Goal: Navigation & Orientation: Find specific page/section

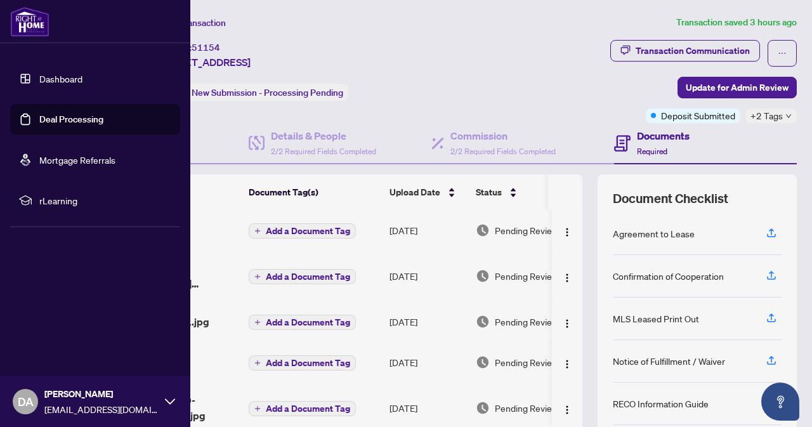
click at [48, 78] on link "Dashboard" at bounding box center [60, 78] width 43 height 11
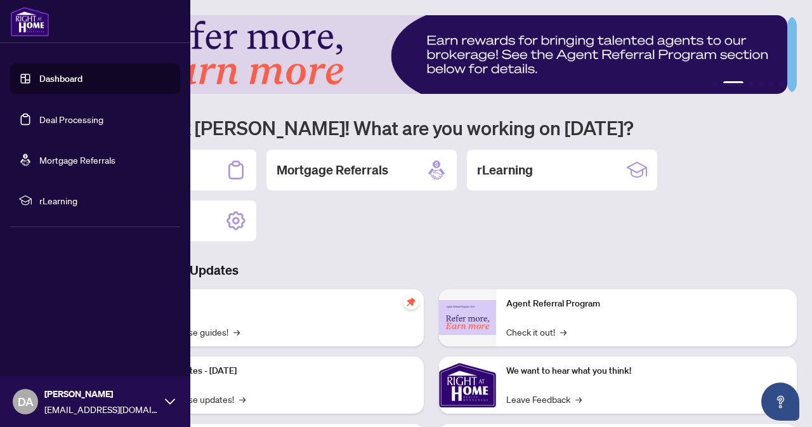
click at [60, 120] on link "Deal Processing" at bounding box center [71, 119] width 64 height 11
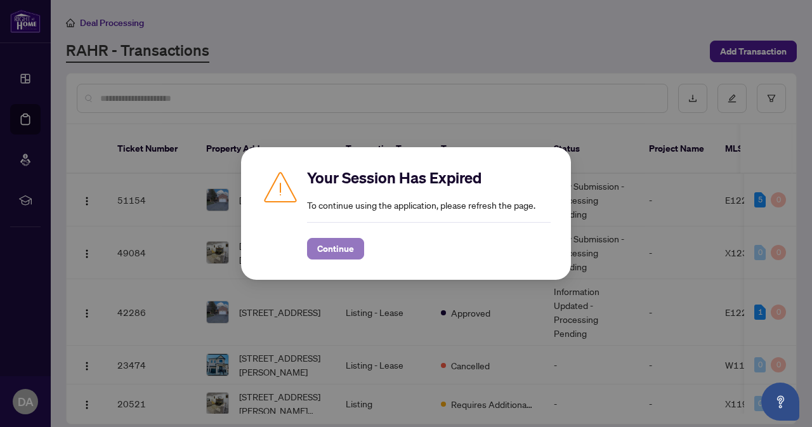
click at [337, 256] on span "Continue" at bounding box center [335, 249] width 37 height 20
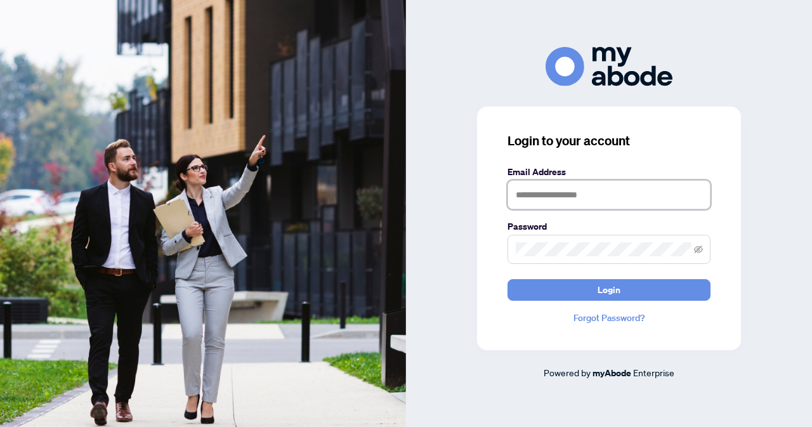
click at [557, 201] on input "text" at bounding box center [609, 194] width 203 height 29
type input "**********"
click at [508, 279] on button "Login" at bounding box center [609, 290] width 203 height 22
click at [449, 251] on div "**********" at bounding box center [609, 213] width 406 height 333
click at [508, 279] on button "Login" at bounding box center [609, 290] width 203 height 22
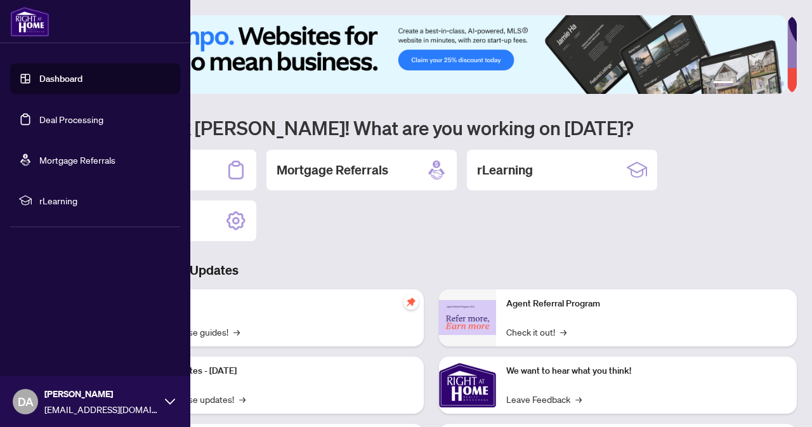
click at [57, 83] on link "Dashboard" at bounding box center [60, 78] width 43 height 11
click at [96, 114] on link "Deal Processing" at bounding box center [71, 119] width 64 height 11
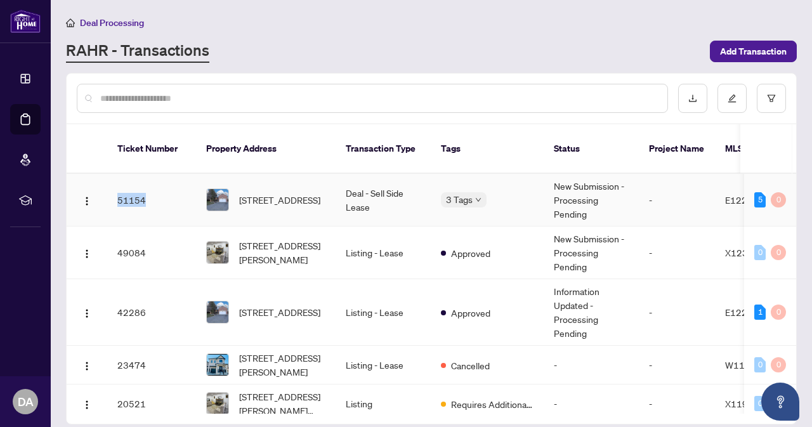
drag, startPoint x: 152, startPoint y: 182, endPoint x: 117, endPoint y: 183, distance: 35.6
click at [117, 183] on td "51154" at bounding box center [151, 200] width 89 height 53
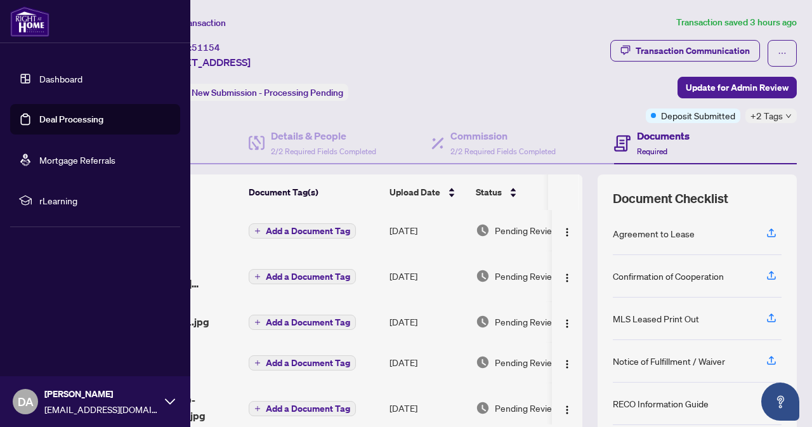
click at [51, 83] on link "Dashboard" at bounding box center [60, 78] width 43 height 11
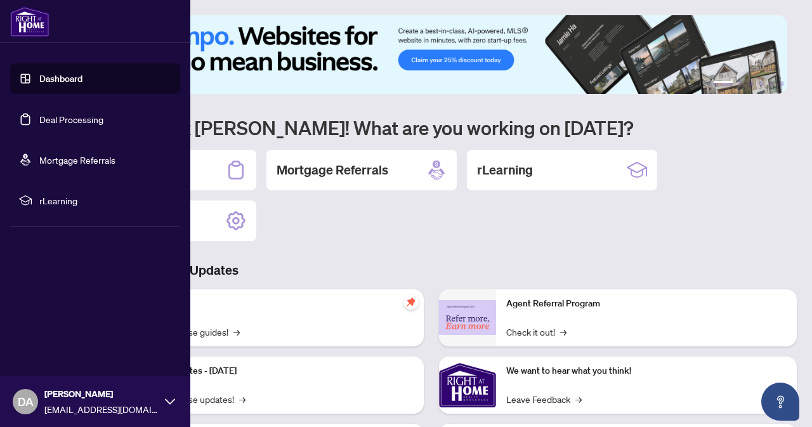
click at [74, 116] on link "Deal Processing" at bounding box center [71, 119] width 64 height 11
